Goal: Complete application form

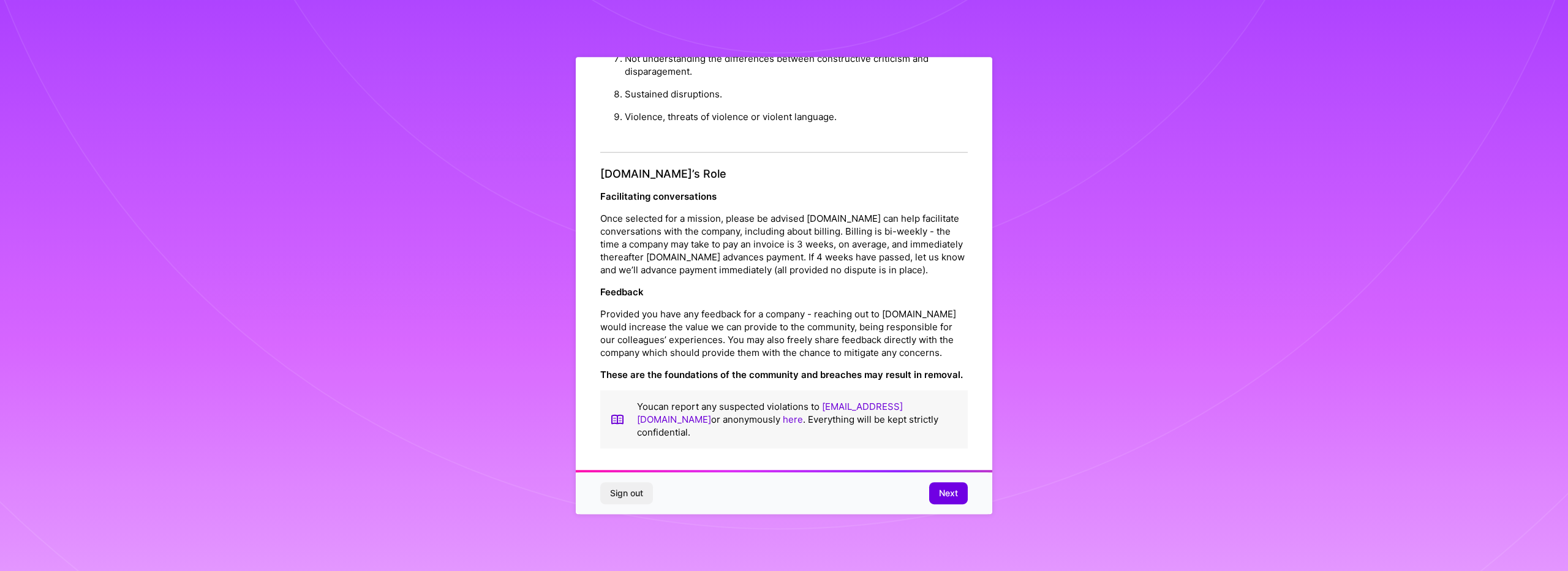
scroll to position [3, 0]
click at [946, 488] on span "Next" at bounding box center [948, 493] width 19 height 12
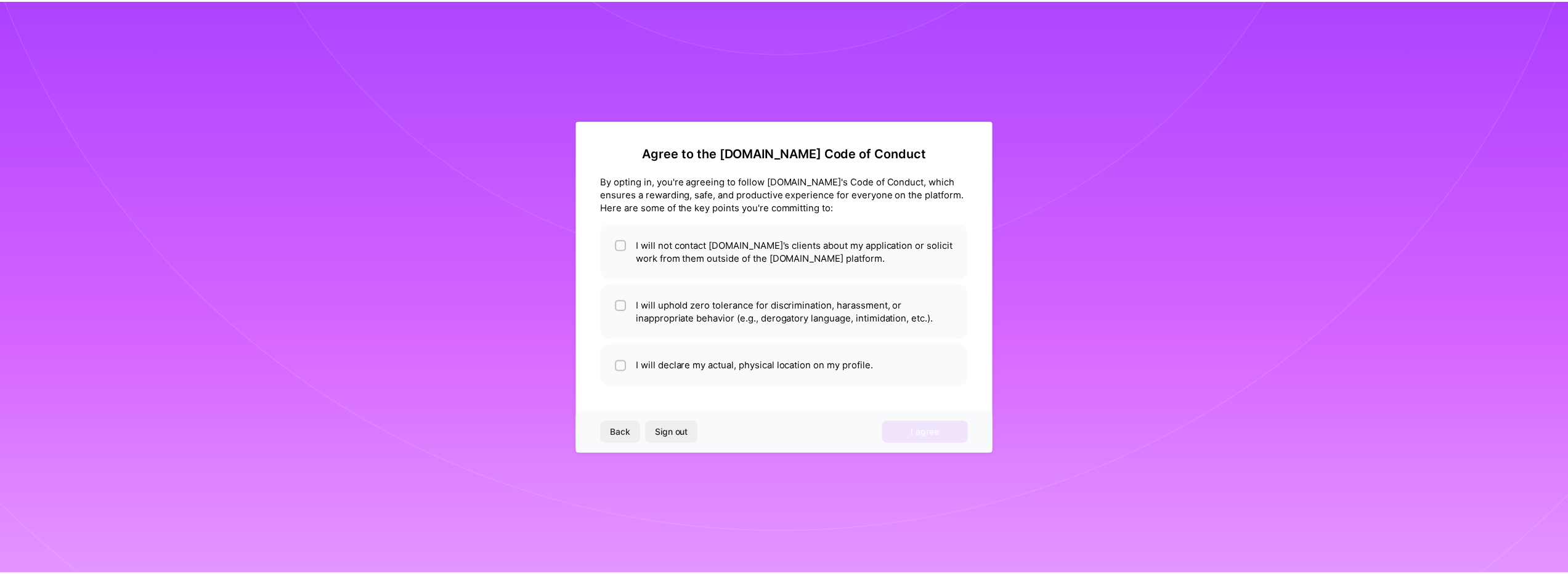
scroll to position [0, 0]
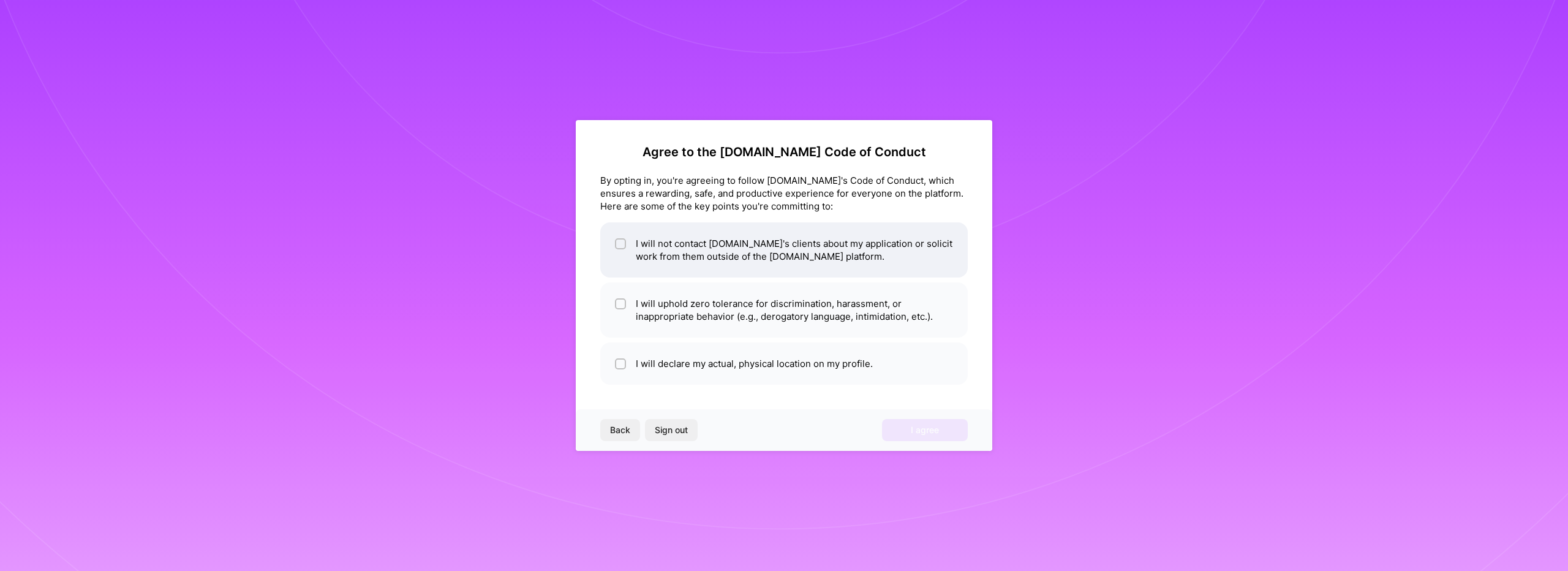
click at [695, 257] on li "I will not contact [DOMAIN_NAME]'s clients about my application or solicit work…" at bounding box center [784, 250] width 367 height 55
checkbox input "true"
click at [688, 317] on li "I will uphold zero tolerance for discrimination, harassment, or inappropriate b…" at bounding box center [784, 310] width 367 height 55
checkbox input "true"
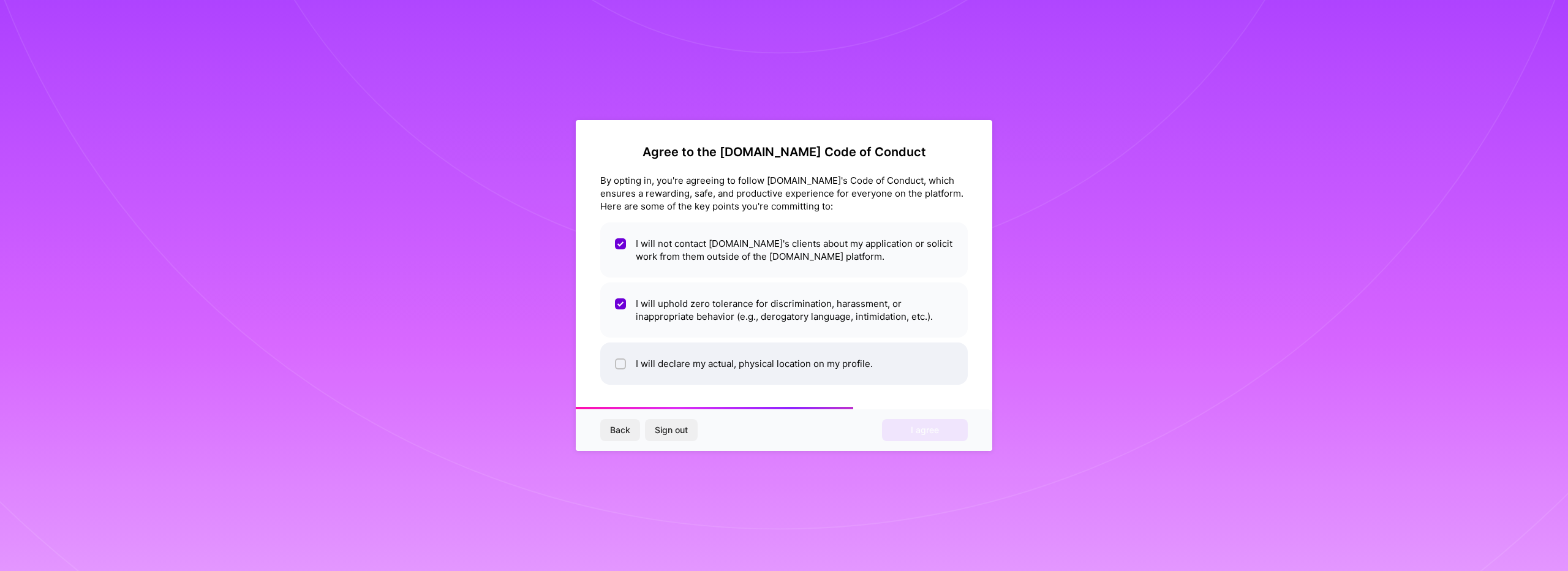
click at [632, 369] on li "I will declare my actual, physical location on my profile." at bounding box center [784, 363] width 367 height 42
checkbox input "true"
click at [923, 430] on span "I agree" at bounding box center [925, 430] width 28 height 12
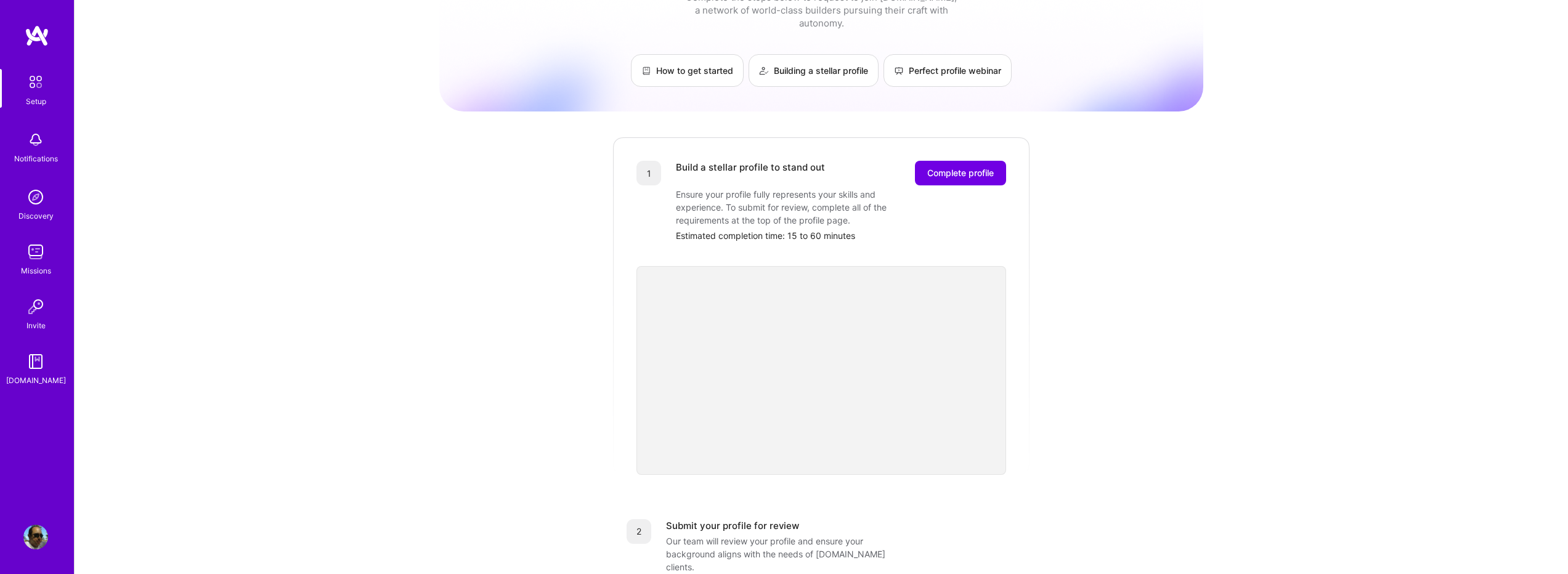
scroll to position [82, 0]
